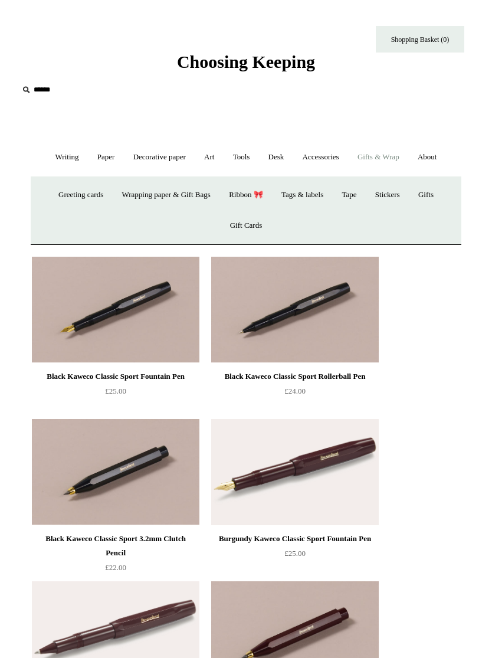
scroll to position [2, 0]
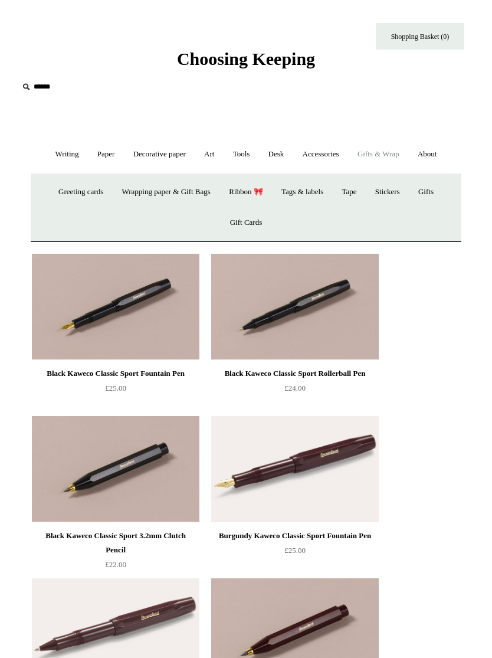
click at [84, 186] on link "Greeting cards +" at bounding box center [80, 192] width 61 height 31
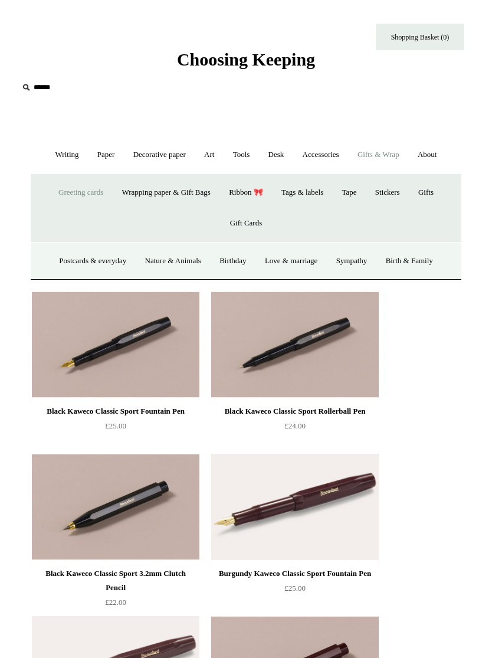
click at [78, 188] on link "Greeting cards -" at bounding box center [80, 192] width 61 height 31
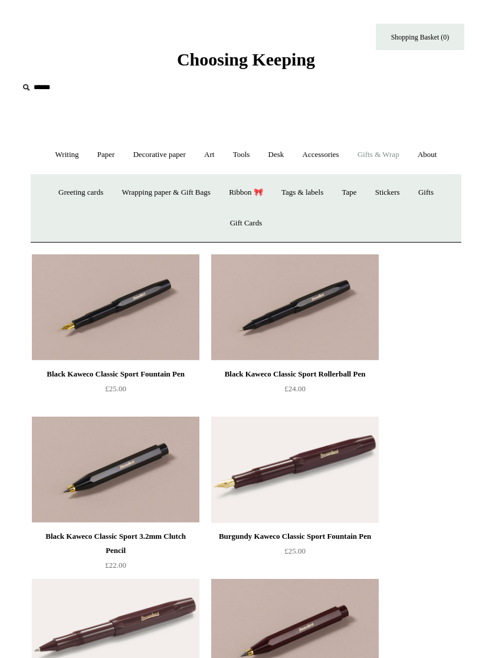
click at [86, 183] on link "Greeting cards +" at bounding box center [80, 192] width 61 height 31
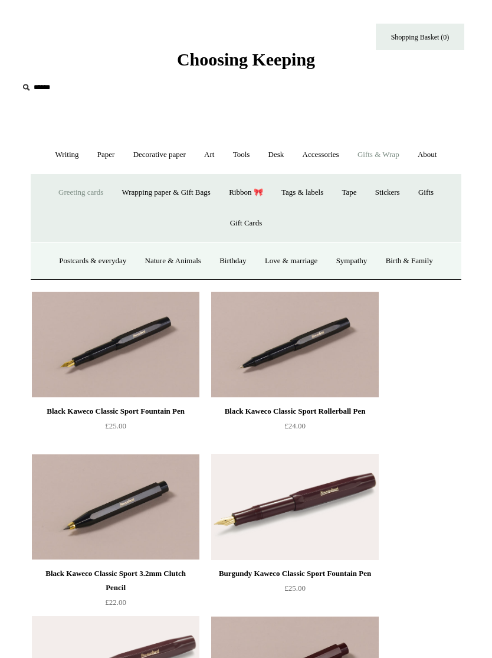
click at [237, 251] on link "Birthday" at bounding box center [233, 260] width 44 height 31
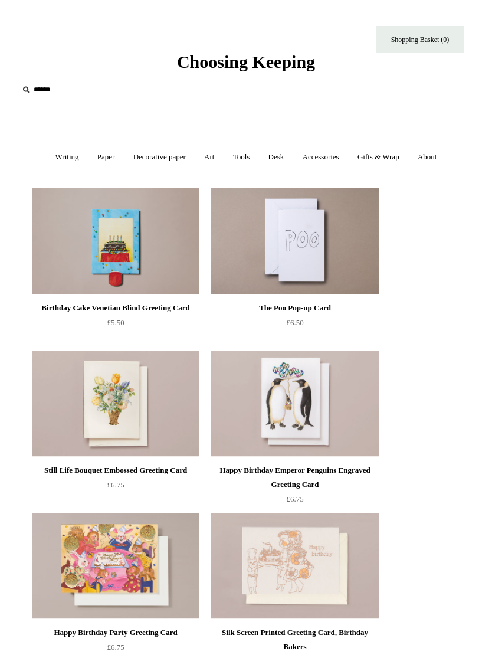
click at [377, 160] on link "Gifts & Wrap +" at bounding box center [378, 157] width 58 height 31
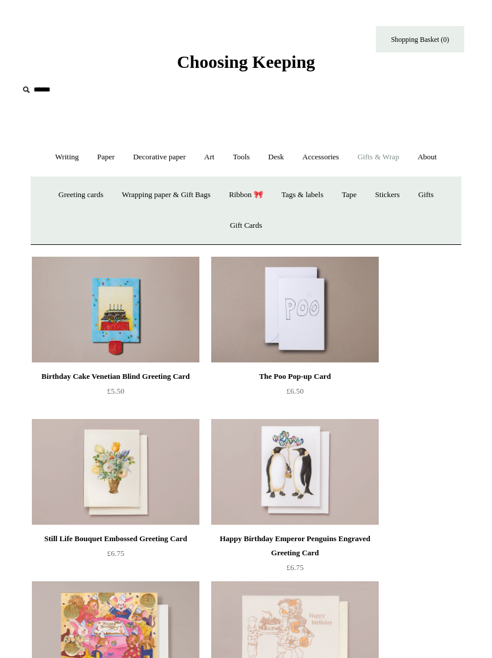
click at [84, 192] on link "Greeting cards +" at bounding box center [80, 194] width 61 height 31
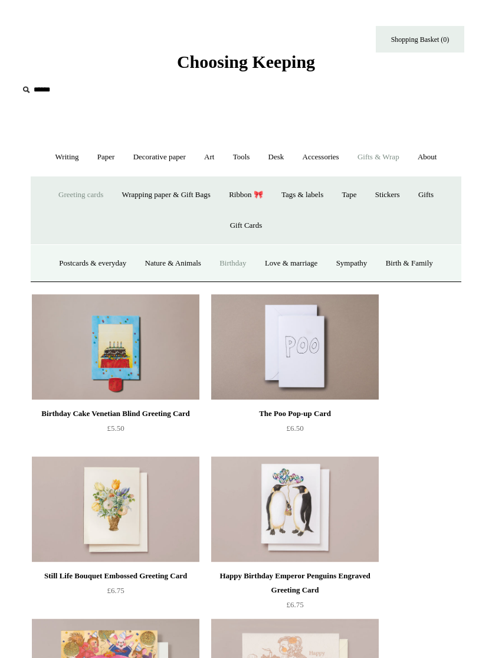
click at [106, 155] on link "Paper +" at bounding box center [106, 157] width 34 height 31
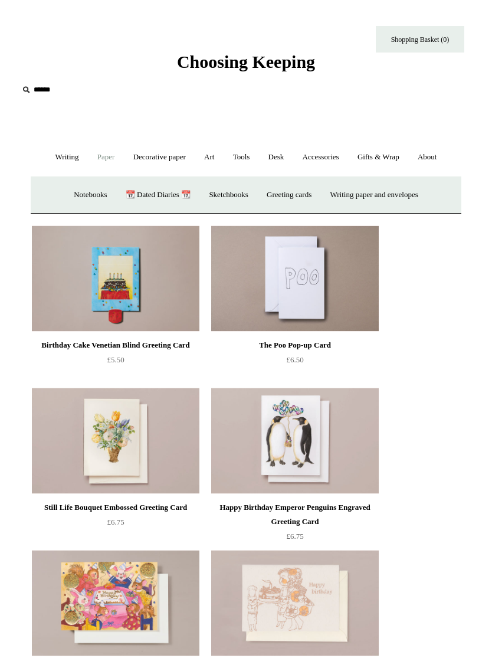
click at [300, 193] on link "Greeting cards +" at bounding box center [288, 194] width 61 height 31
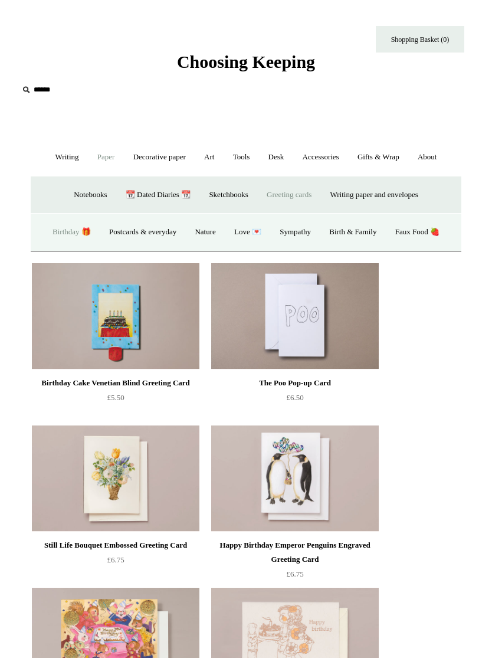
click at [359, 231] on link "Birth & Family" at bounding box center [353, 231] width 64 height 31
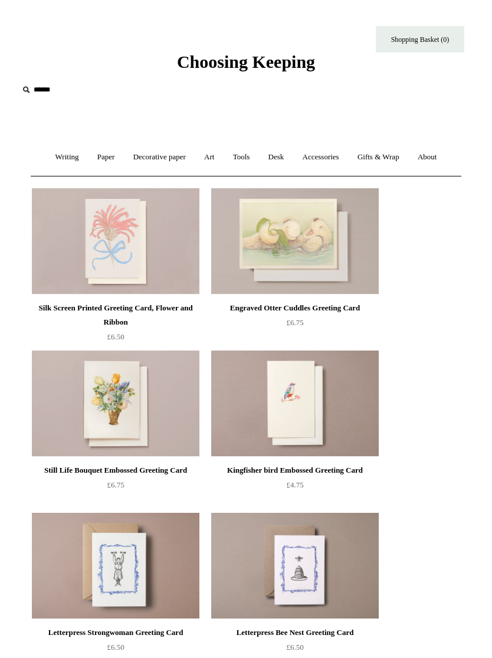
click at [109, 159] on link "Paper +" at bounding box center [106, 157] width 34 height 31
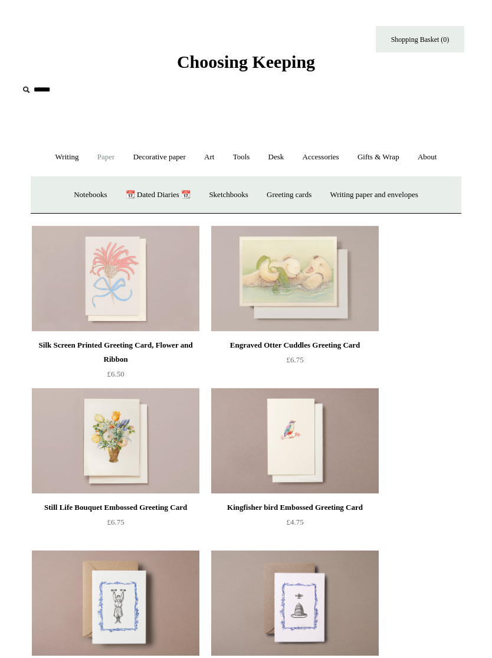
click at [367, 192] on link "Writing paper and envelopes +" at bounding box center [374, 194] width 104 height 31
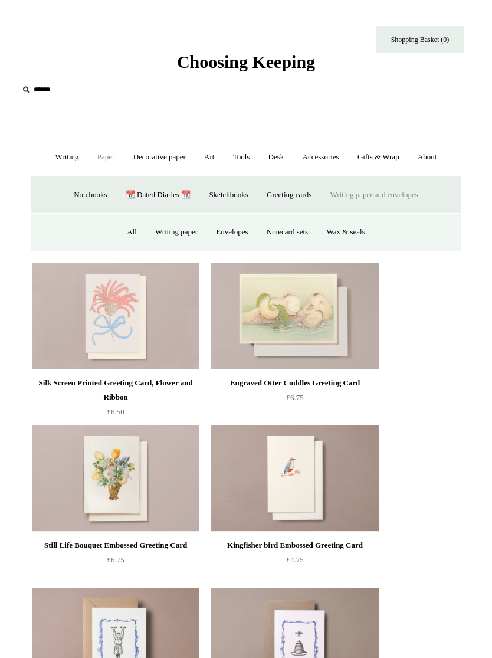
click at [291, 234] on link "Notecard sets" at bounding box center [287, 231] width 58 height 31
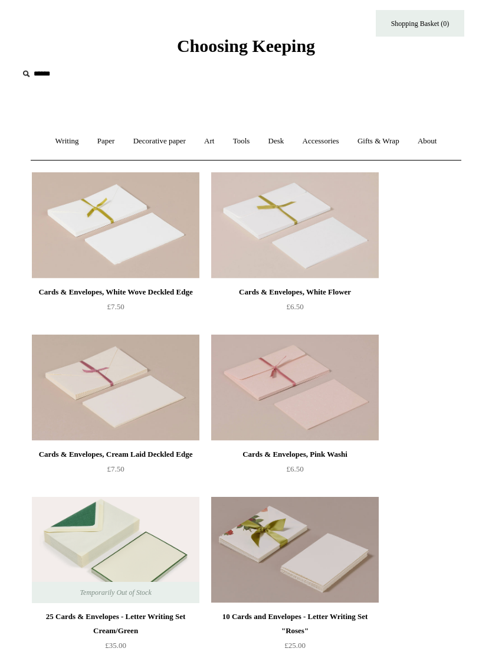
scroll to position [13, 0]
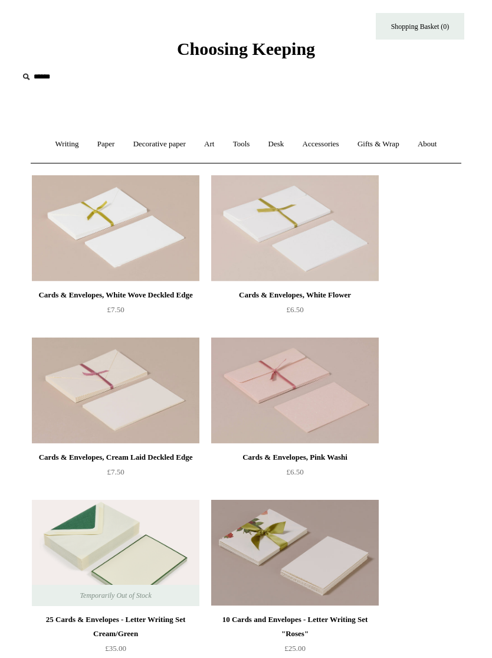
click at [114, 147] on link "Paper +" at bounding box center [106, 144] width 34 height 31
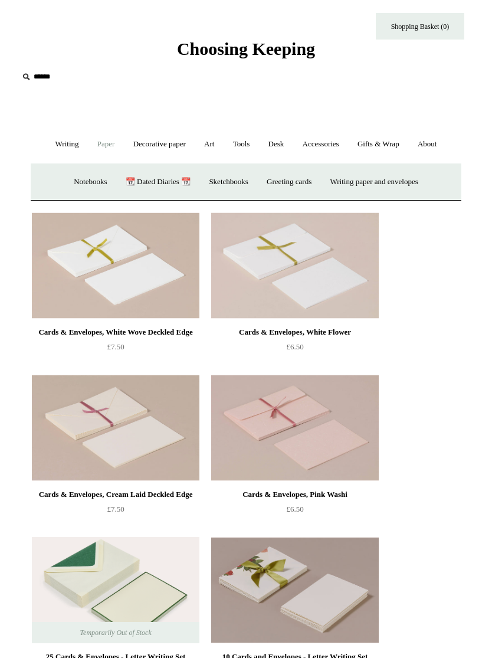
click at [301, 178] on link "Greeting cards +" at bounding box center [288, 181] width 61 height 31
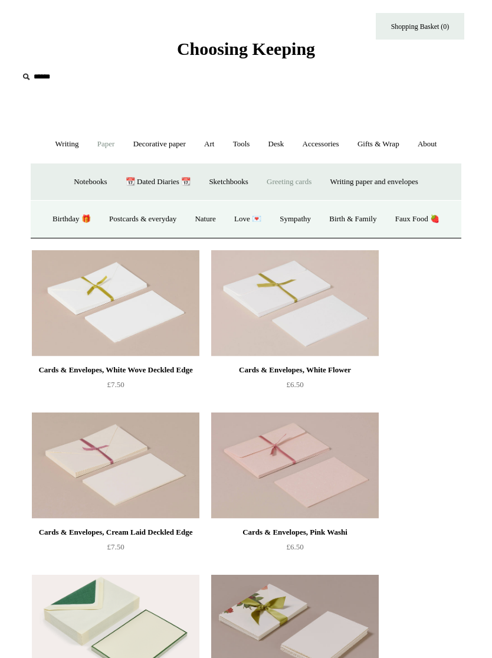
click at [247, 215] on link "Love 💌" at bounding box center [248, 218] width 44 height 31
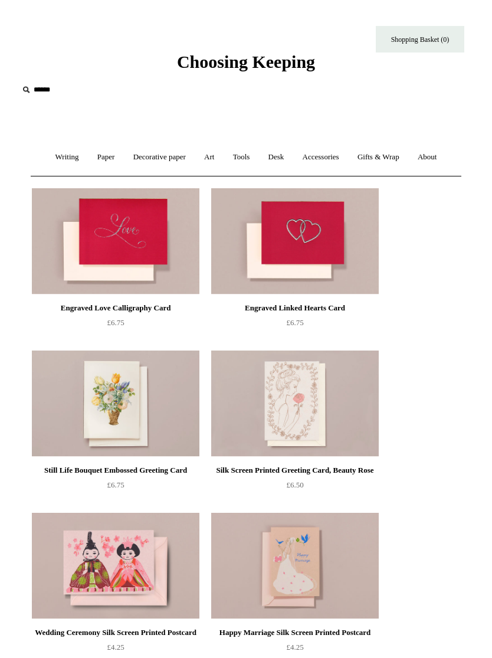
click at [97, 158] on link "Paper +" at bounding box center [106, 157] width 34 height 31
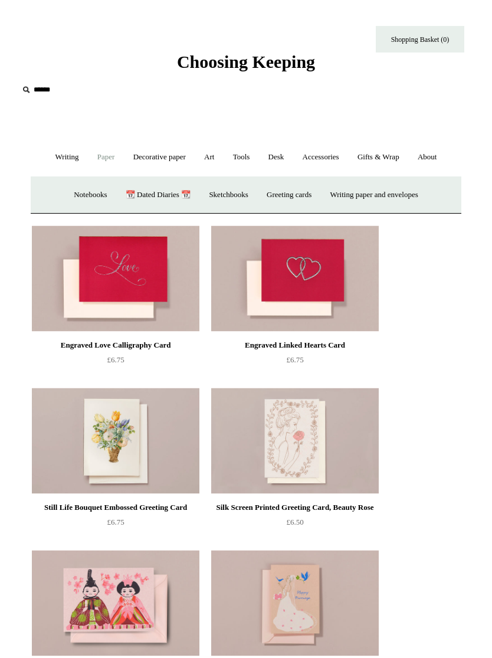
click at [220, 194] on link "Sketchbooks +" at bounding box center [228, 194] width 55 height 31
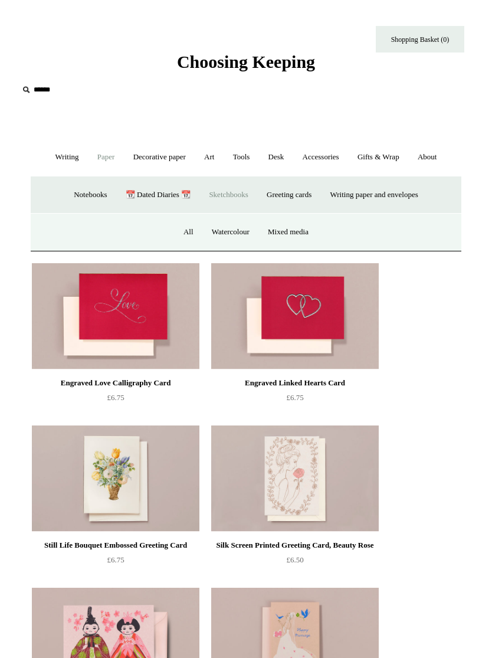
click at [86, 193] on link "Notebooks +" at bounding box center [90, 194] width 50 height 31
click at [71, 232] on link "All" at bounding box center [84, 231] width 27 height 31
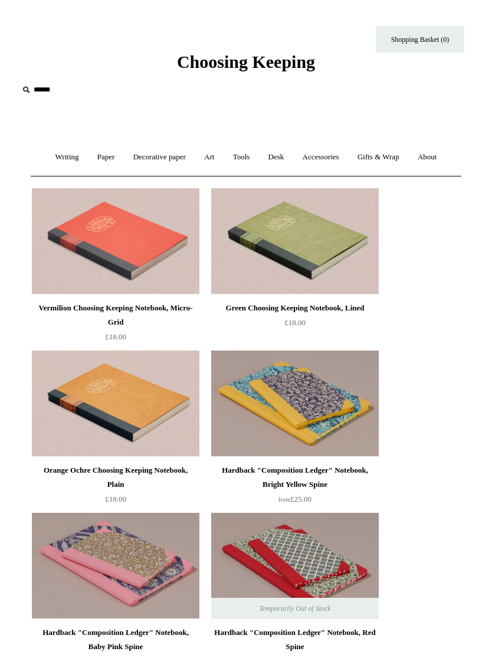
click at [59, 159] on link "Writing +" at bounding box center [67, 157] width 40 height 31
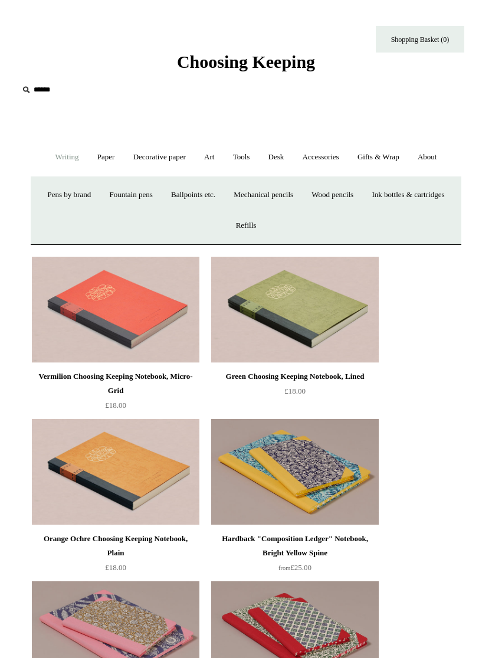
click at [157, 161] on link "Decorative paper +" at bounding box center [159, 157] width 69 height 31
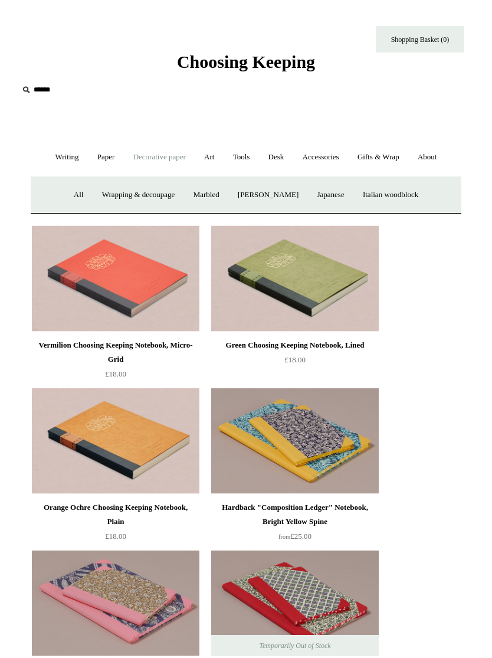
click at [214, 157] on link "Art +" at bounding box center [209, 157] width 27 height 31
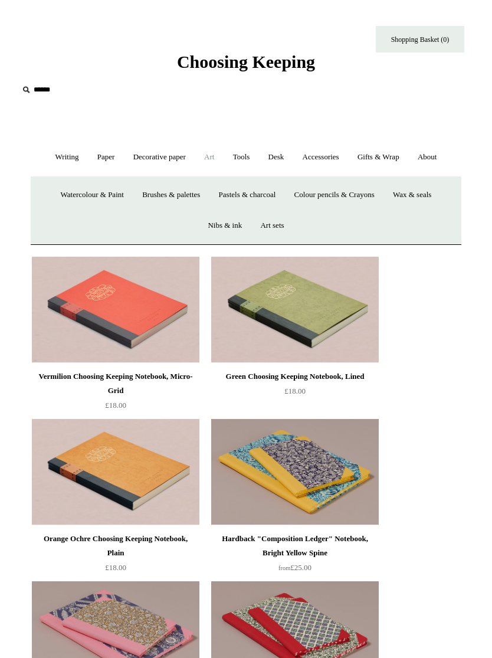
click at [241, 157] on link "Tools +" at bounding box center [242, 157] width 34 height 31
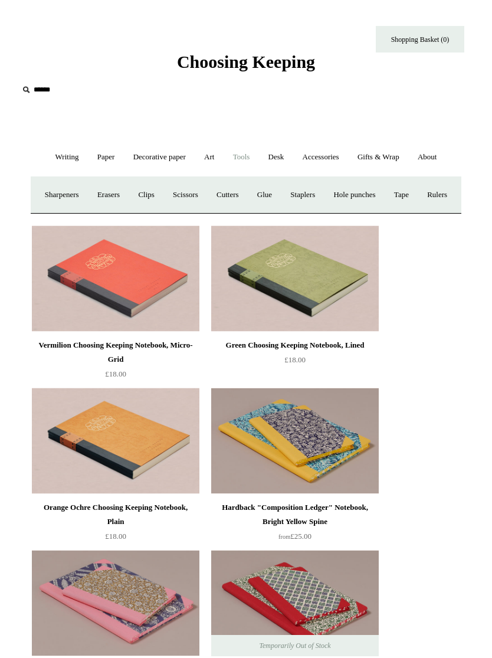
click at [417, 192] on link "Tape +" at bounding box center [401, 194] width 31 height 31
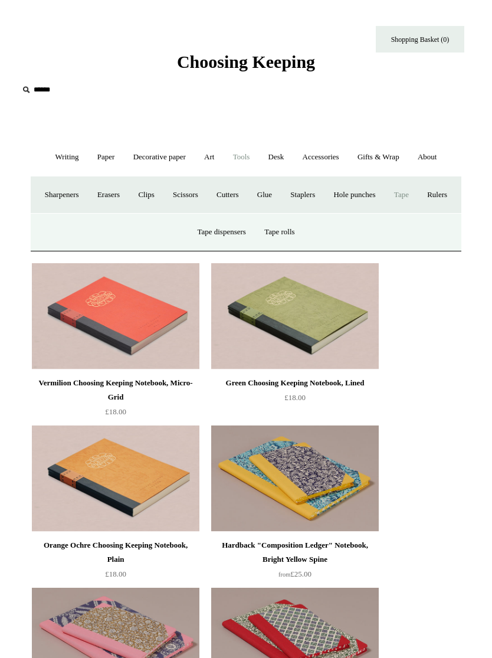
click at [288, 248] on link "Tape rolls" at bounding box center [279, 231] width 47 height 31
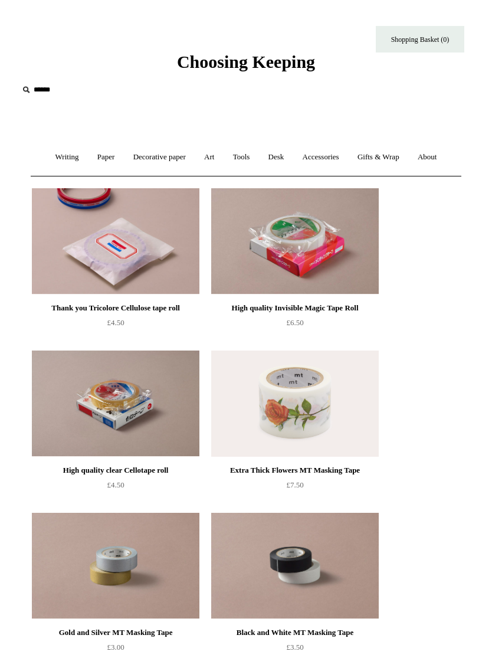
click at [243, 154] on link "Tools +" at bounding box center [242, 157] width 34 height 31
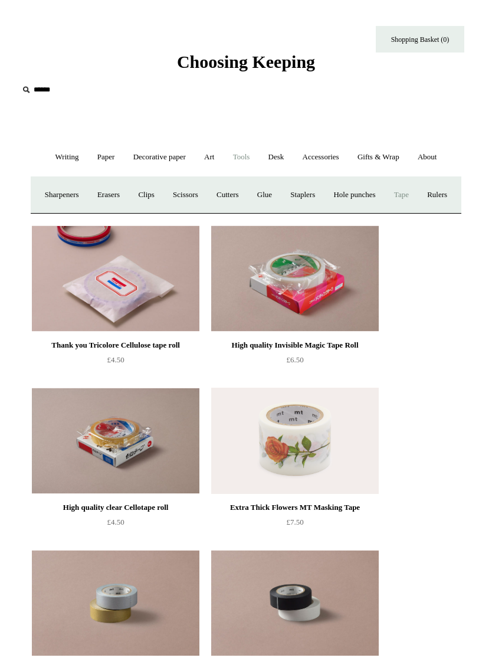
click at [419, 211] on link "Rulers" at bounding box center [437, 194] width 37 height 31
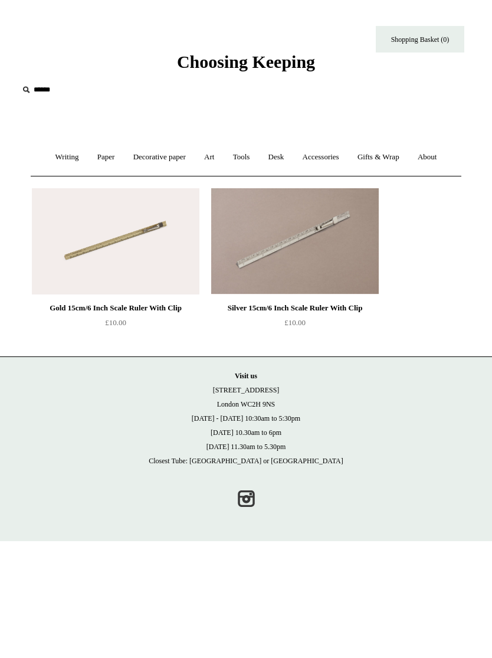
click at [288, 156] on link "Desk +" at bounding box center [276, 157] width 32 height 31
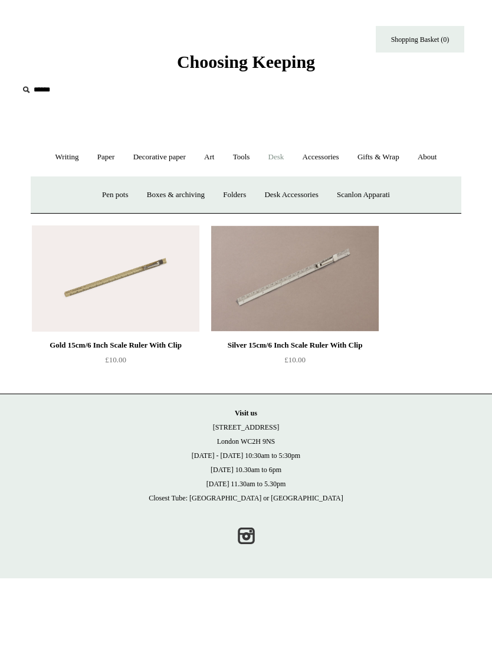
click at [198, 192] on link "Boxes & archiving" at bounding box center [176, 194] width 74 height 31
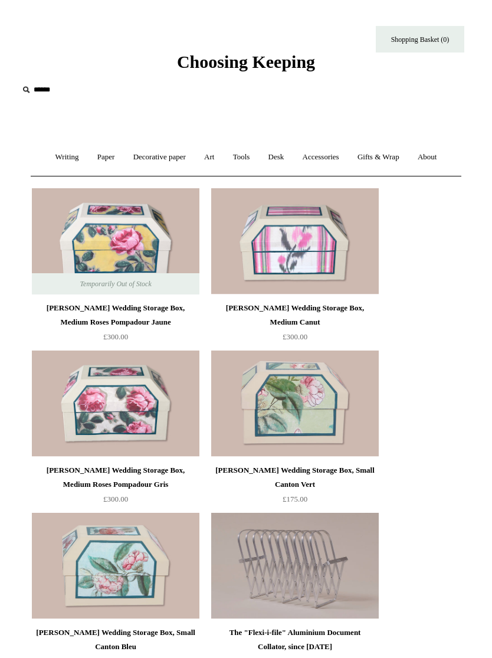
click at [336, 155] on link "Accessories +" at bounding box center [320, 157] width 53 height 31
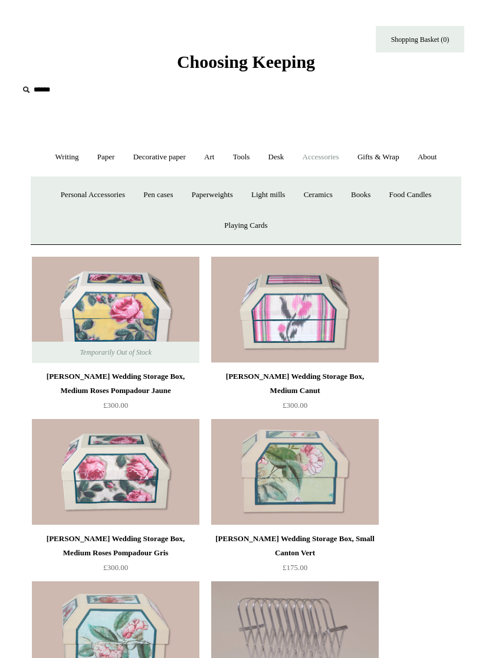
click at [390, 159] on link "Gifts & Wrap +" at bounding box center [378, 157] width 58 height 31
click at [396, 193] on link "Stickers" at bounding box center [387, 194] width 41 height 31
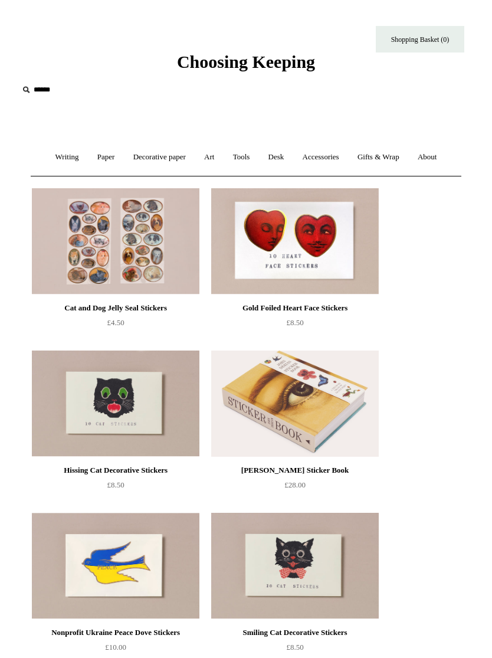
click at [387, 155] on link "Gifts & Wrap +" at bounding box center [378, 157] width 58 height 31
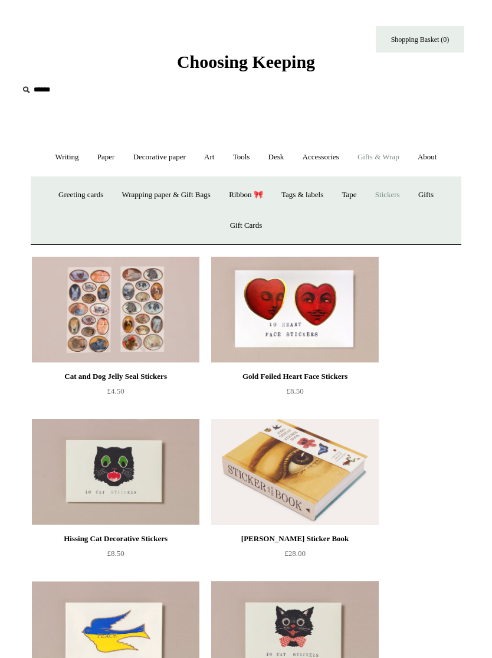
click at [314, 187] on link "Tags & labels" at bounding box center [302, 194] width 58 height 31
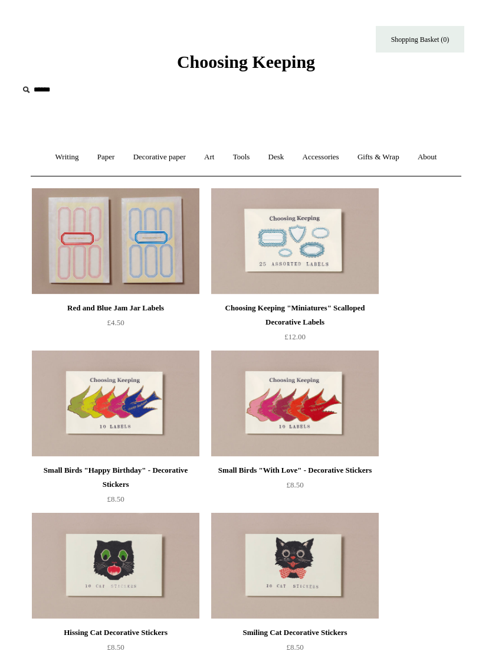
click at [391, 156] on link "Gifts & Wrap +" at bounding box center [378, 157] width 58 height 31
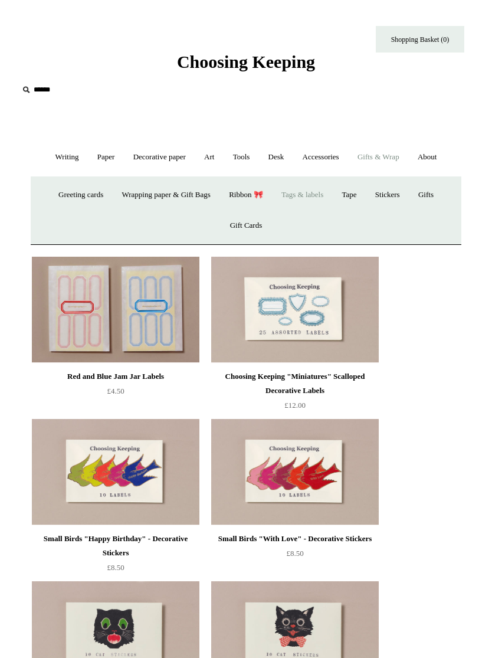
click at [199, 195] on link "Wrapping paper & Gift Bags" at bounding box center [165, 194] width 105 height 31
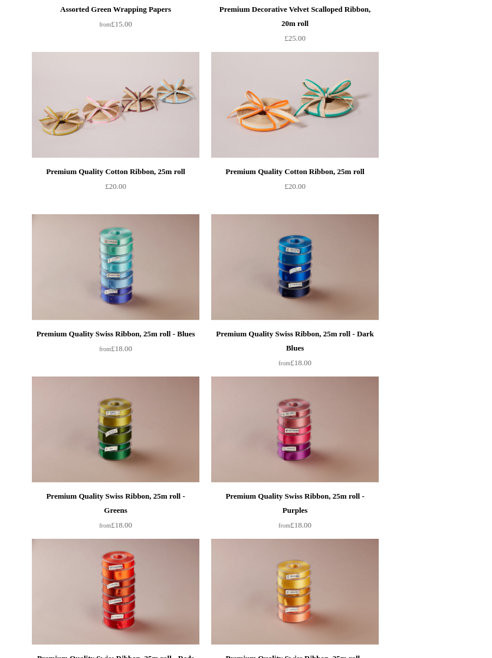
scroll to position [1596, 0]
